Goal: Book appointment/travel/reservation

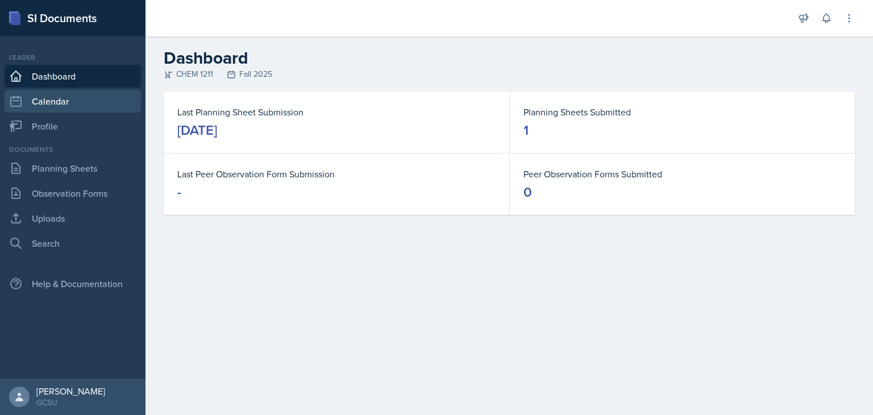
click at [75, 101] on link "Calendar" at bounding box center [73, 101] width 136 height 23
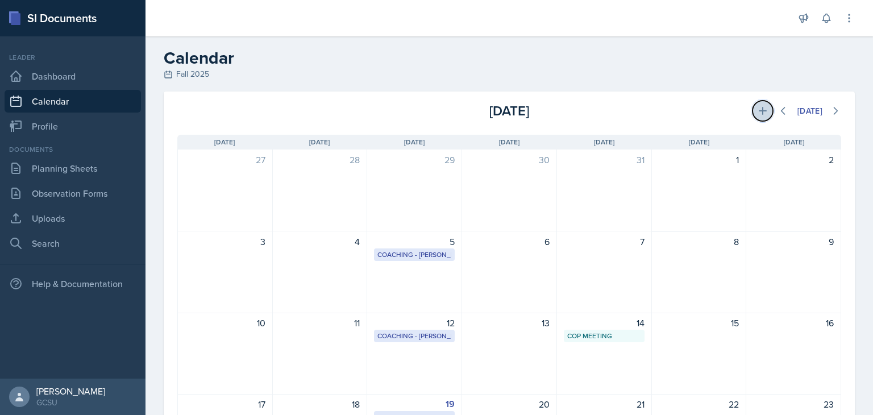
click at [753, 117] on button at bounding box center [763, 111] width 20 height 20
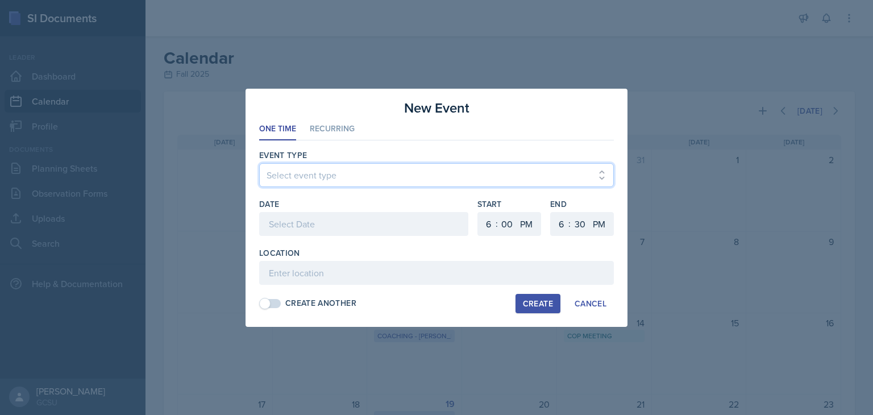
click at [410, 175] on select "Select event type Leader Training New Calendar Event SI Session" at bounding box center [436, 175] width 355 height 24
select select "700c1d41-4793-48d3-8616-e09499dfb71d"
click at [259, 163] on select "Select event type Leader Training New Calendar Event SI Session" at bounding box center [436, 175] width 355 height 24
click at [367, 230] on div at bounding box center [363, 224] width 209 height 24
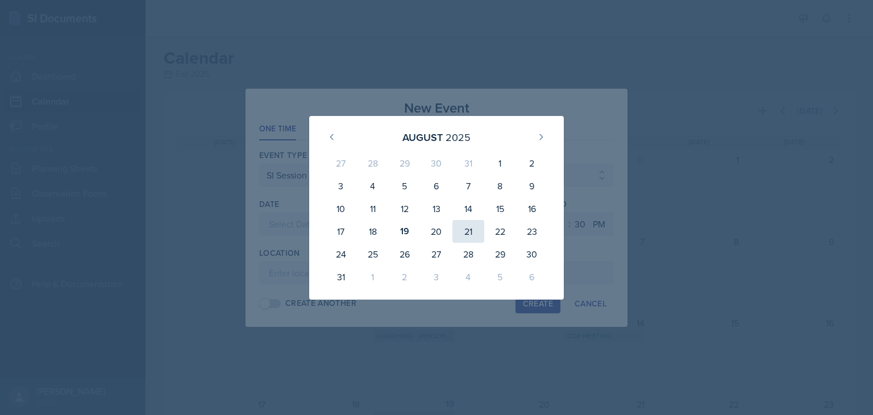
click at [471, 230] on div "21" at bounding box center [469, 231] width 32 height 23
type input "[DATE]"
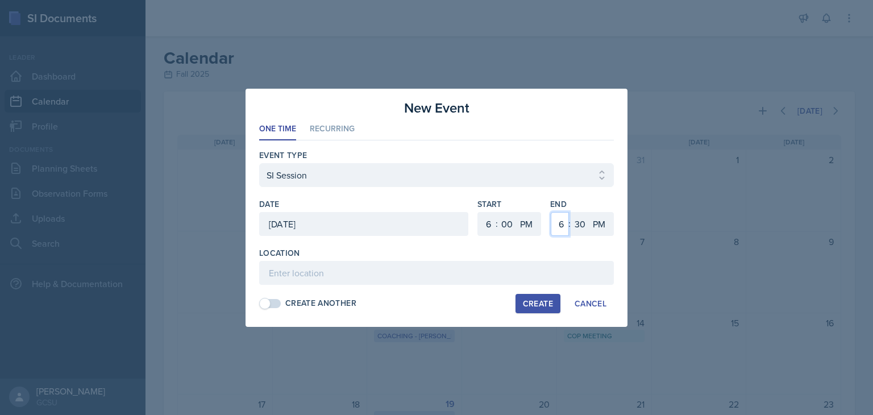
click at [565, 225] on select "1 2 3 4 5 6 7 8 9 10 11 12" at bounding box center [560, 224] width 18 height 24
click at [503, 226] on select "00 05 10 15 20 25 30 35 40 45 50 55" at bounding box center [507, 224] width 18 height 24
select select "30"
click at [498, 212] on select "00 05 10 15 20 25 30 35 40 45 50 55" at bounding box center [507, 224] width 18 height 24
click at [563, 228] on select "1 2 3 4 5 6 7 8 9 10 11 12" at bounding box center [560, 224] width 18 height 24
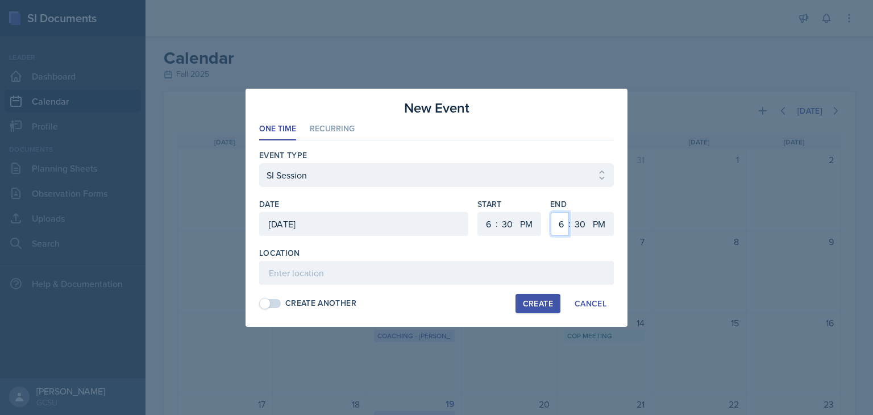
select select "8"
click at [551, 212] on select "1 2 3 4 5 6 7 8 9 10 11 12" at bounding box center [560, 224] width 18 height 24
click at [583, 225] on select "00 05 10 15 20 25 30 35 40 45 50 55" at bounding box center [580, 224] width 18 height 24
select select "0"
click at [571, 212] on select "00 05 10 15 20 25 30 35 40 45 50 55" at bounding box center [580, 224] width 18 height 24
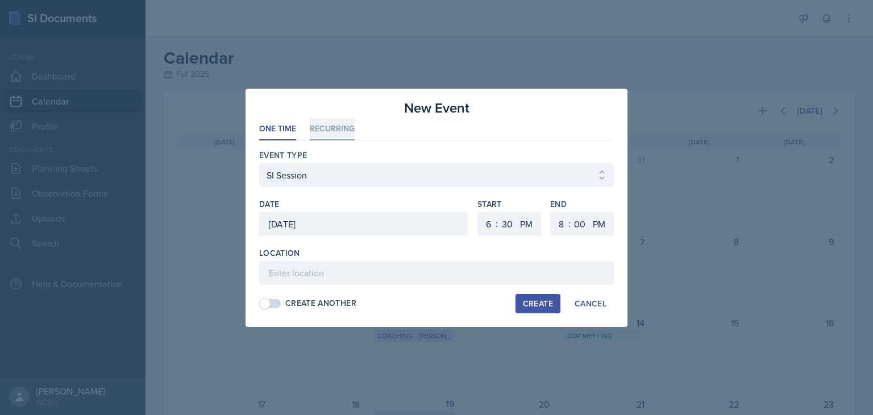
click at [333, 129] on li "Recurring" at bounding box center [332, 129] width 45 height 22
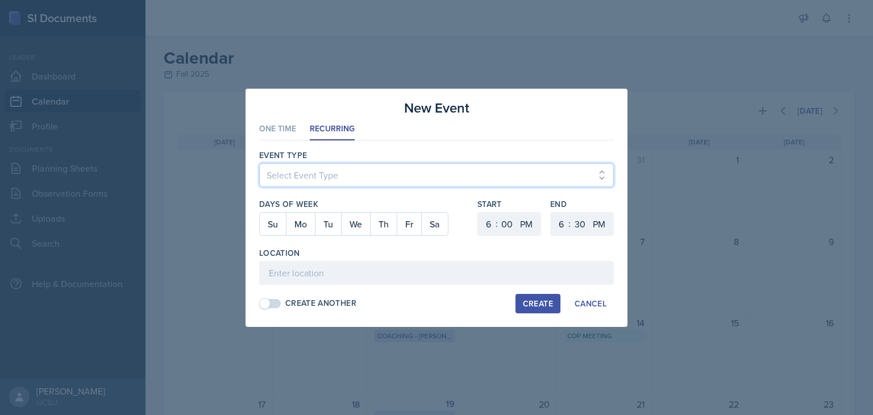
click at [332, 173] on select "Select Event Type Leader Training New Calendar Event SI Session" at bounding box center [436, 175] width 355 height 24
select select "700c1d41-4793-48d3-8616-e09499dfb71d"
click at [259, 163] on select "Select Event Type Leader Training New Calendar Event SI Session" at bounding box center [436, 175] width 355 height 24
click at [323, 227] on button "Tu" at bounding box center [328, 224] width 26 height 23
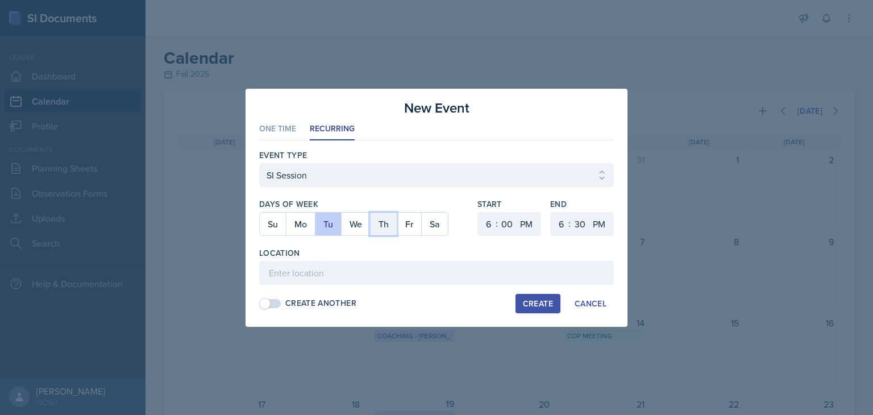
click at [382, 226] on button "Th" at bounding box center [383, 224] width 27 height 23
click at [509, 222] on select "00 05 10 15 20 25 30 35 40 45 50 55" at bounding box center [507, 224] width 18 height 24
select select "30"
click at [498, 212] on select "00 05 10 15 20 25 30 35 40 45 50 55" at bounding box center [507, 224] width 18 height 24
click at [563, 225] on select "1 2 3 4 5 6 7 8 9 10 11 12" at bounding box center [560, 224] width 18 height 24
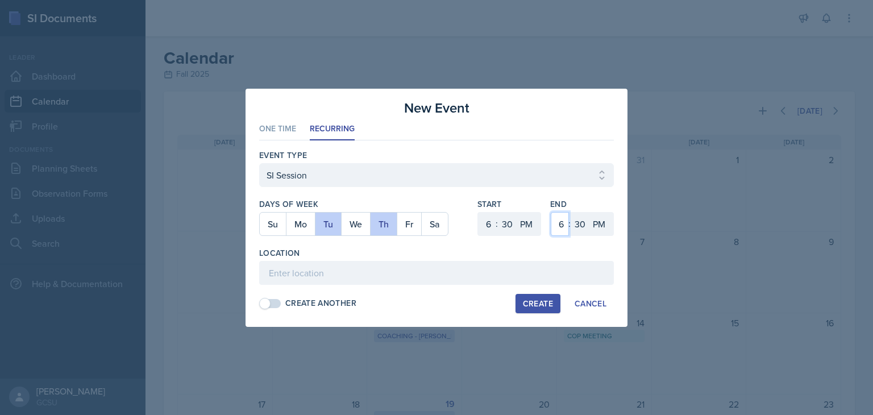
select select "8"
click at [551, 212] on select "1 2 3 4 5 6 7 8 9 10 11 12" at bounding box center [560, 224] width 18 height 24
click at [576, 221] on select "00 05 10 15 20 25 30 35 40 45 50 55" at bounding box center [580, 224] width 18 height 24
select select "0"
click at [571, 212] on select "00 05 10 15 20 25 30 35 40 45 50 55" at bounding box center [580, 224] width 18 height 24
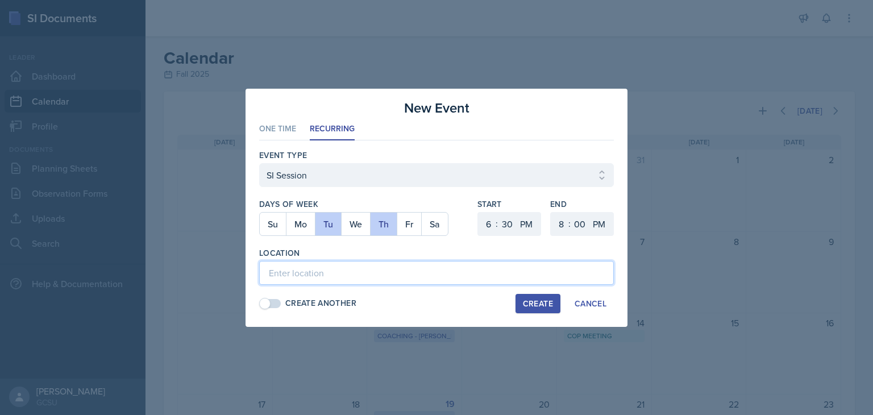
click at [428, 271] on input at bounding box center [436, 273] width 355 height 24
type input "Health Sciences 207"
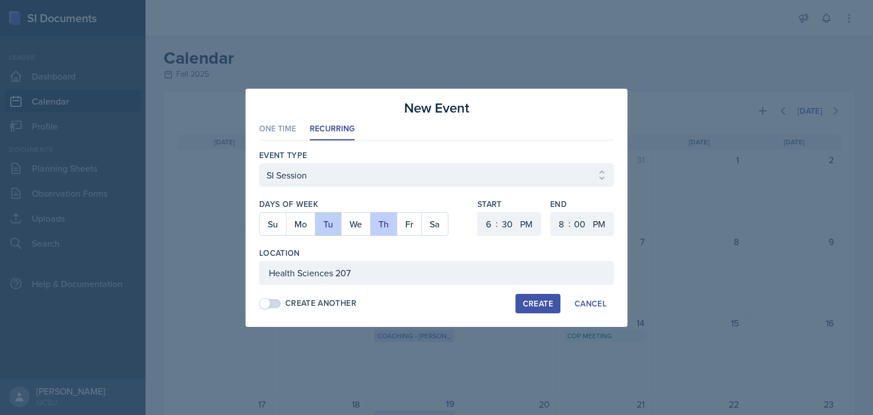
click at [532, 303] on div "Create" at bounding box center [538, 303] width 30 height 9
select select
select select "0"
select select "6"
select select "30"
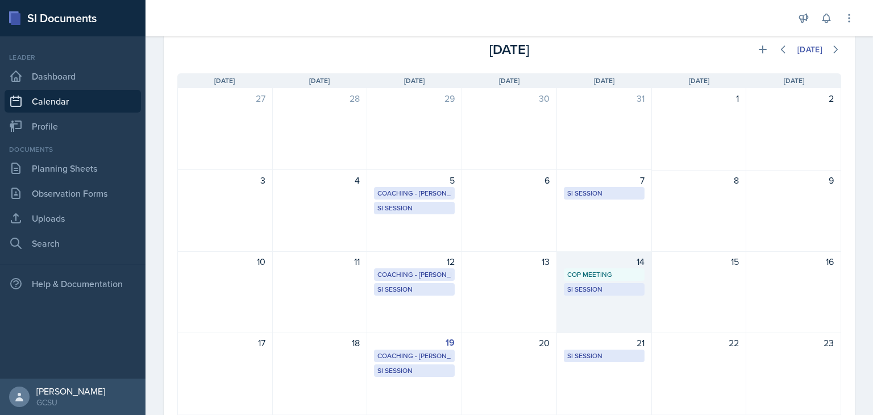
scroll to position [37, 0]
